Goal: Information Seeking & Learning: Understand process/instructions

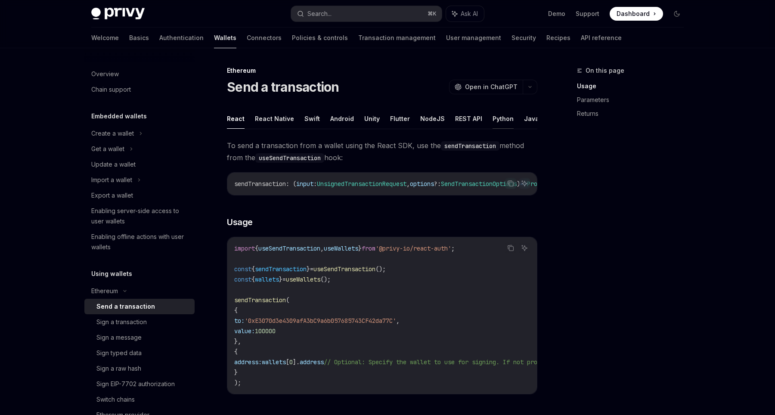
click at [496, 117] on button "Python" at bounding box center [502, 118] width 21 height 20
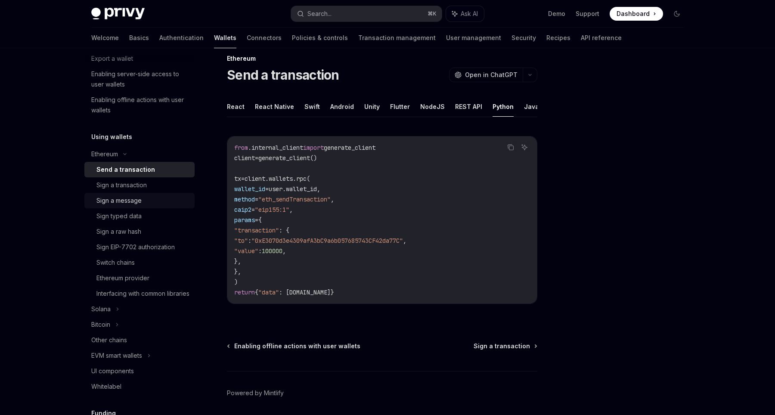
scroll to position [138, 0]
click at [149, 297] on div "Interfacing with common libraries" at bounding box center [142, 292] width 93 height 10
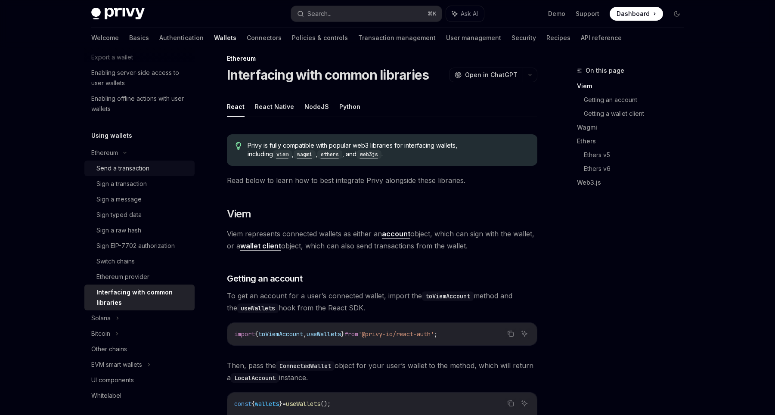
click at [126, 166] on div "Send a transaction" at bounding box center [122, 168] width 53 height 10
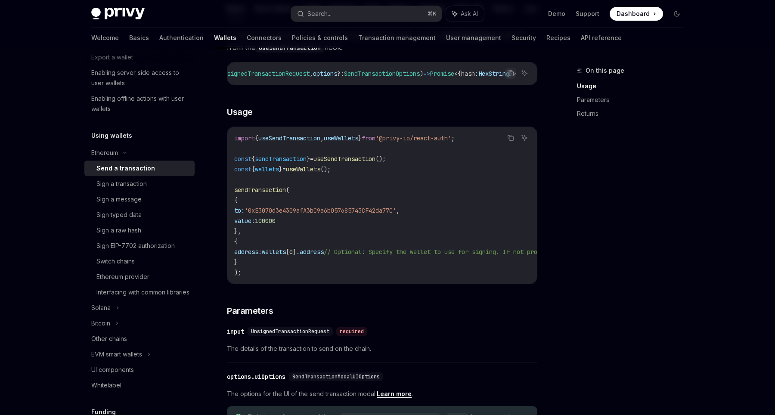
scroll to position [110, 0]
click at [136, 251] on link "Sign EIP-7702 authorization" at bounding box center [139, 245] width 110 height 15
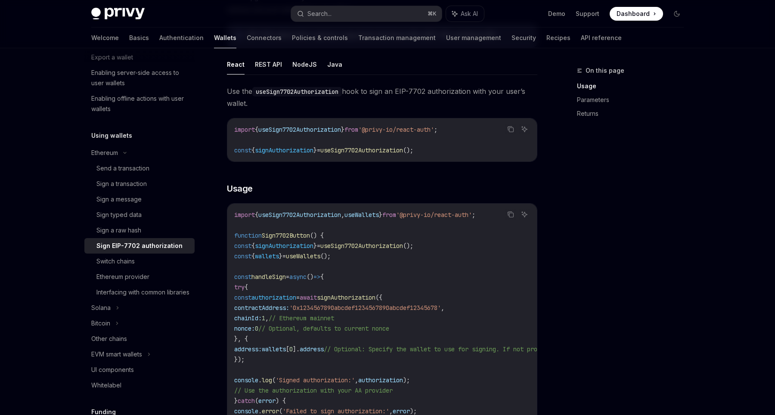
scroll to position [197, 0]
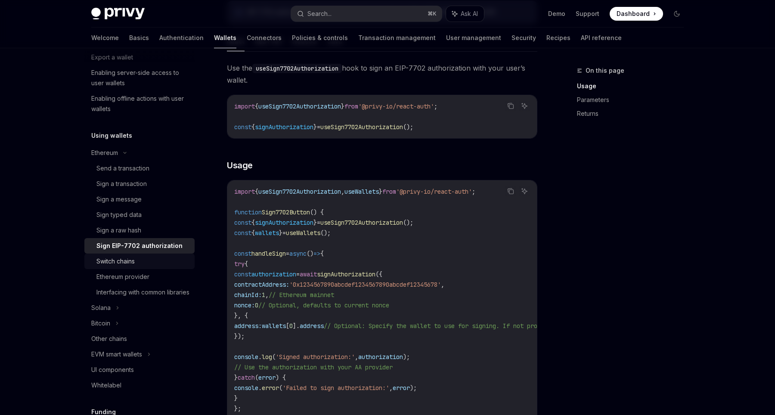
click at [132, 258] on div "Switch chains" at bounding box center [115, 261] width 38 height 10
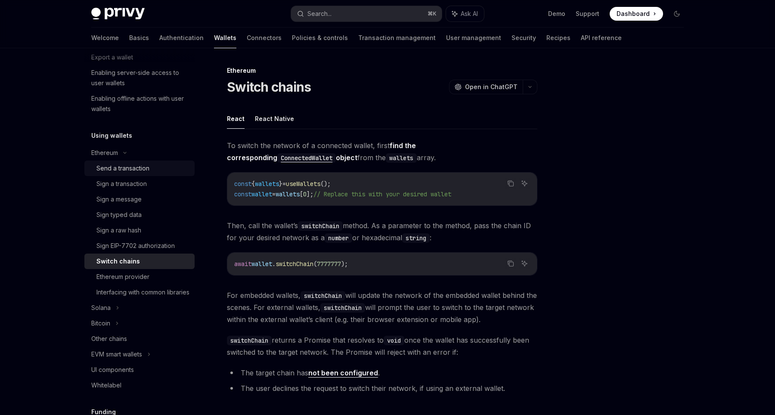
click at [150, 170] on div "Send a transaction" at bounding box center [142, 168] width 93 height 10
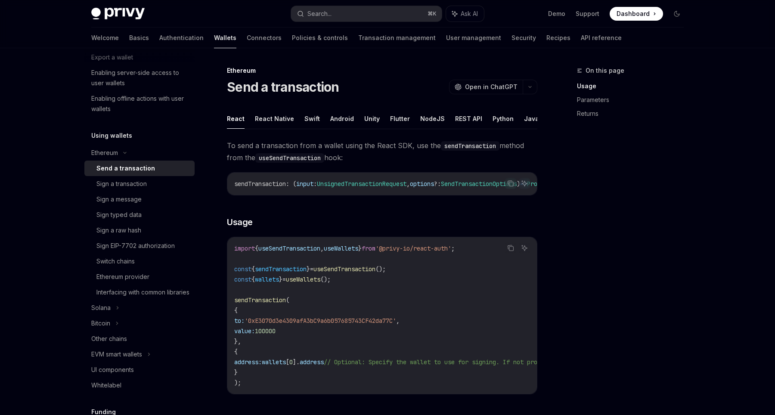
scroll to position [21, 0]
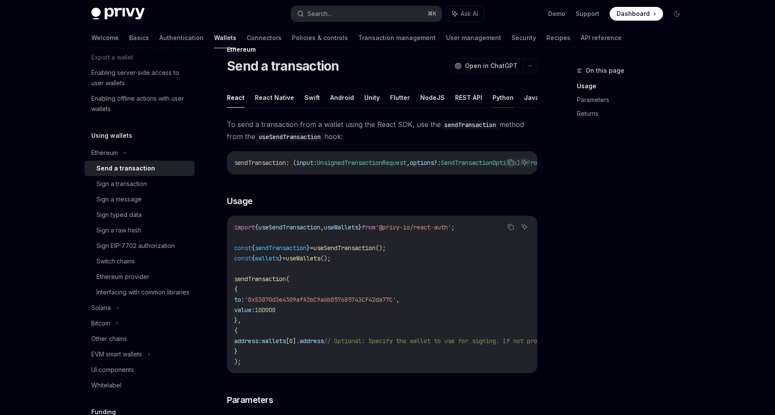
click at [497, 96] on button "Python" at bounding box center [502, 97] width 21 height 20
type textarea "*"
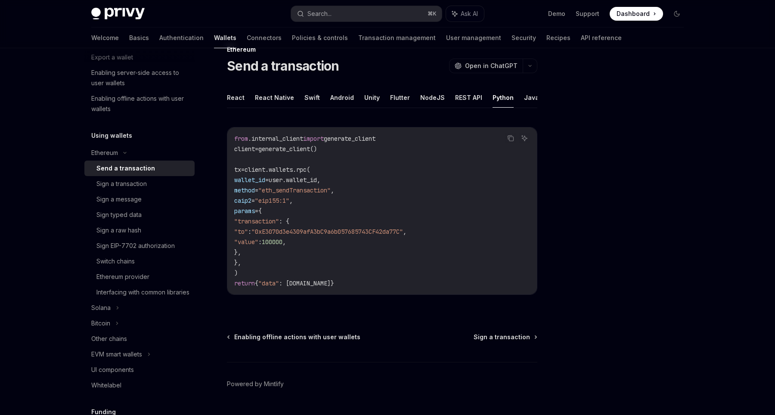
click at [299, 149] on span "generate_client()" at bounding box center [287, 149] width 59 height 8
click at [346, 164] on code "from .internal_client import generate_client client = generate_client() tx = cl…" at bounding box center [382, 210] width 296 height 155
click at [281, 165] on code "from .internal_client import generate_client client = generate_client() tx = cl…" at bounding box center [382, 210] width 296 height 155
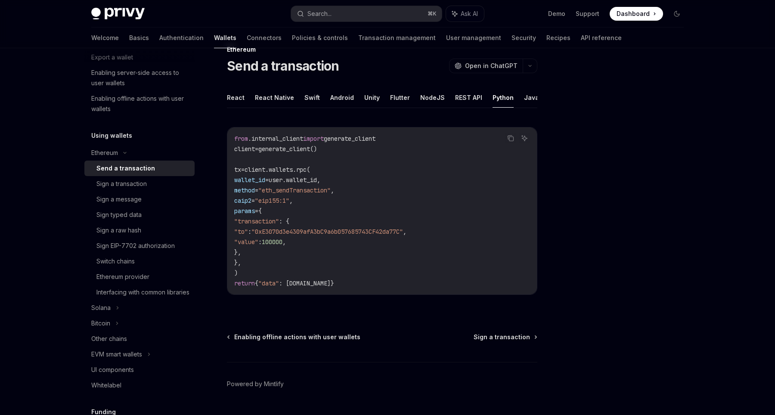
click at [309, 176] on span "user.wallet_id," at bounding box center [295, 180] width 52 height 8
click at [331, 192] on span ""eth_sendTransaction"" at bounding box center [294, 190] width 72 height 8
